Goal: Task Accomplishment & Management: Manage account settings

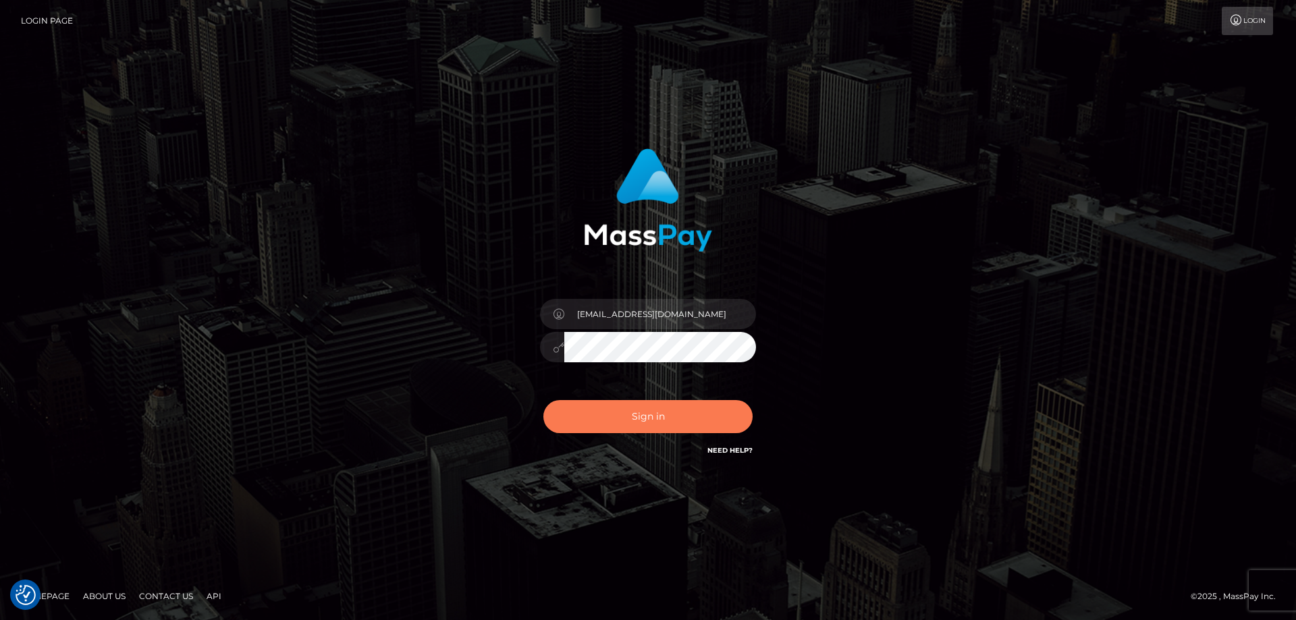
type input "huntgib28@gmail.com"
click at [611, 412] on button "Sign in" at bounding box center [647, 416] width 209 height 33
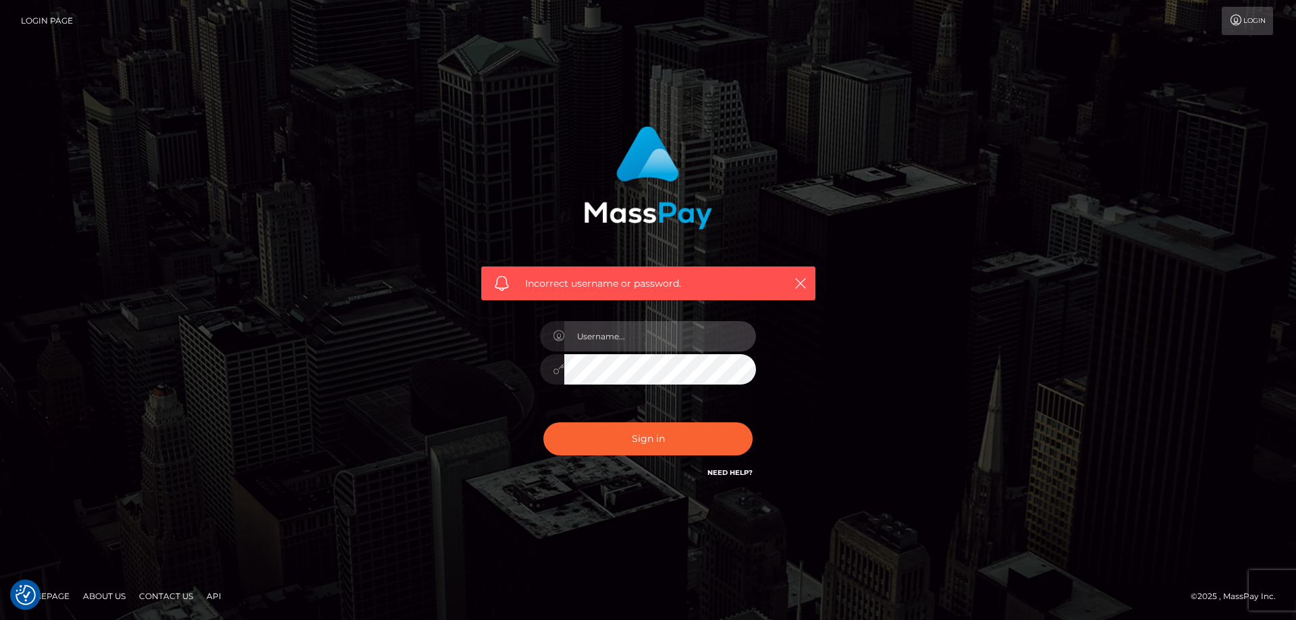
click at [606, 329] on input "text" at bounding box center [660, 336] width 192 height 30
type input "huntgib28@gmail.com"
click at [543, 423] on button "Sign in" at bounding box center [647, 439] width 209 height 33
click at [624, 342] on input "text" at bounding box center [660, 336] width 192 height 30
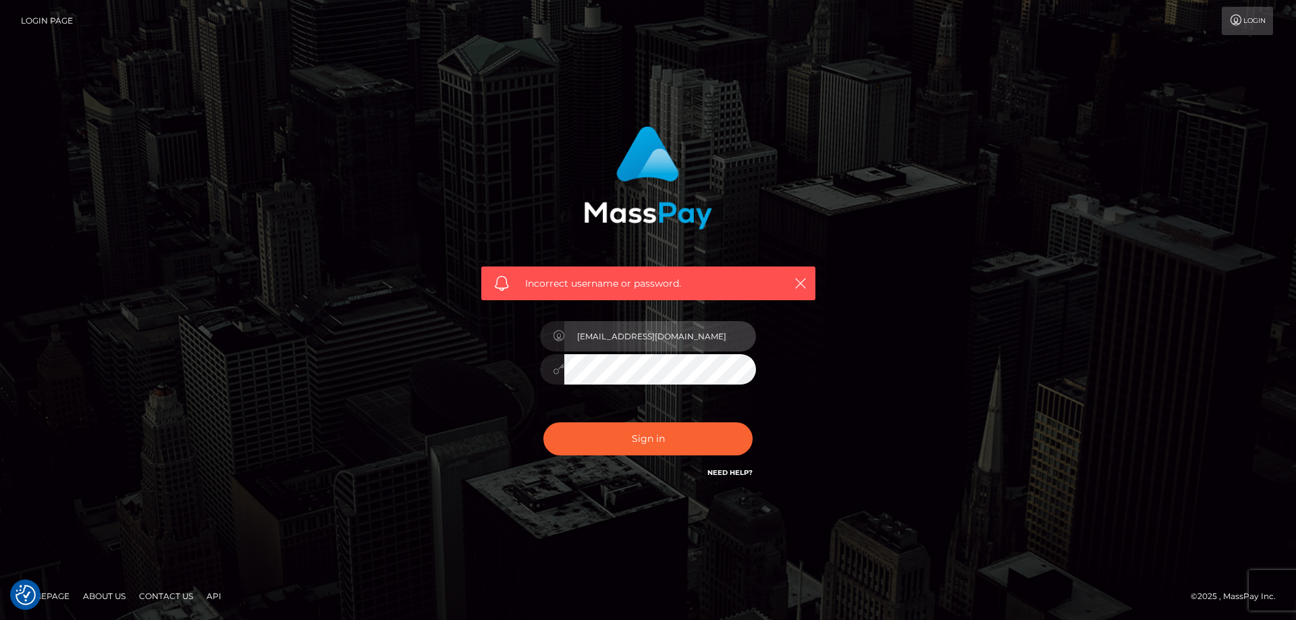
type input "huntgib28@gmail.com"
click at [543, 423] on button "Sign in" at bounding box center [647, 439] width 209 height 33
